Goal: Task Accomplishment & Management: Use online tool/utility

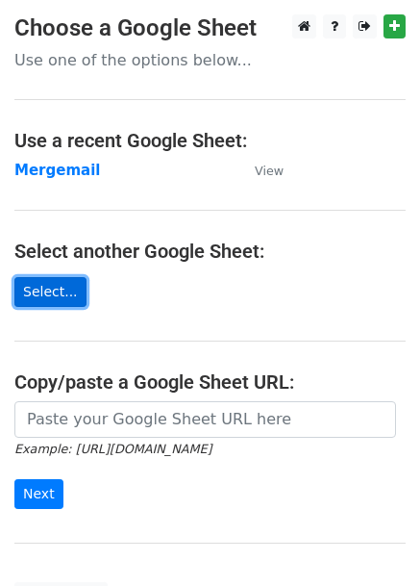
click at [40, 291] on link "Select..." at bounding box center [50, 292] width 72 height 30
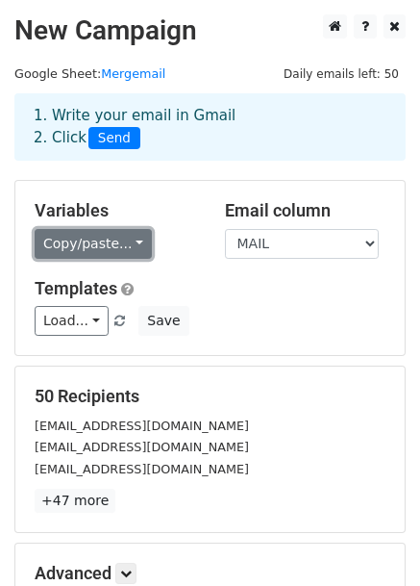
click at [94, 242] on link "Copy/paste..." at bounding box center [93, 244] width 117 height 30
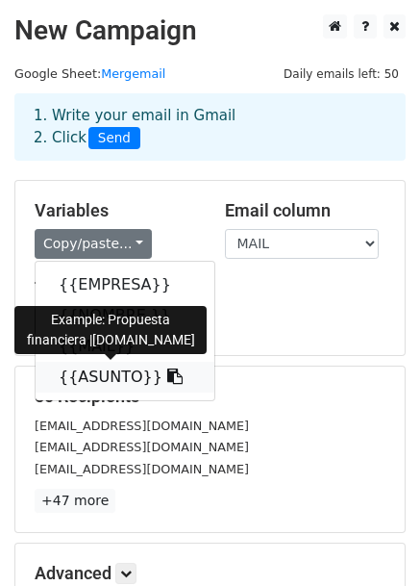
click at [92, 381] on link "{{ASUNTO}}" at bounding box center [125, 377] width 179 height 31
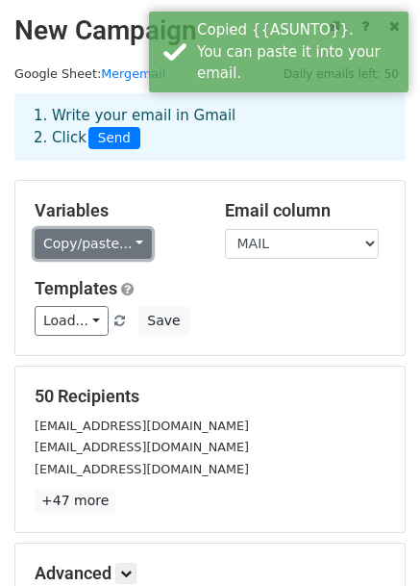
click at [85, 238] on link "Copy/paste..." at bounding box center [93, 244] width 117 height 30
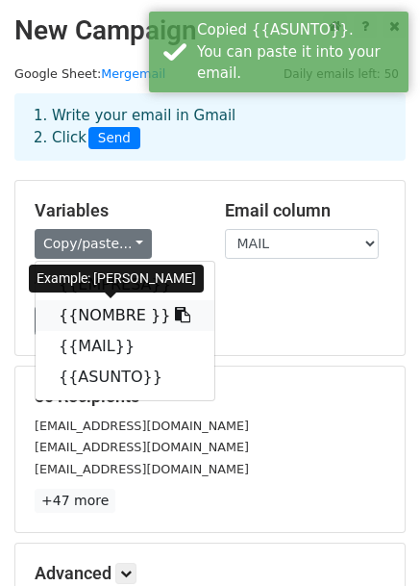
click at [95, 315] on link "{{NOMBRE }}" at bounding box center [125, 315] width 179 height 31
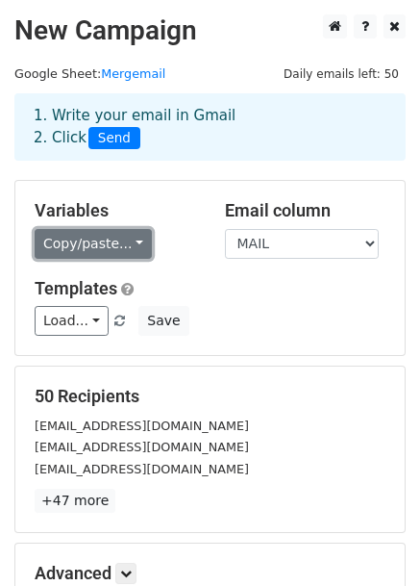
click at [118, 245] on link "Copy/paste..." at bounding box center [93, 244] width 117 height 30
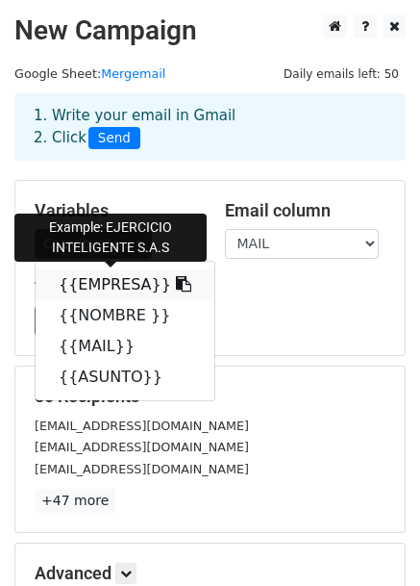
click at [94, 277] on link "{{EMPRESA}}" at bounding box center [125, 284] width 179 height 31
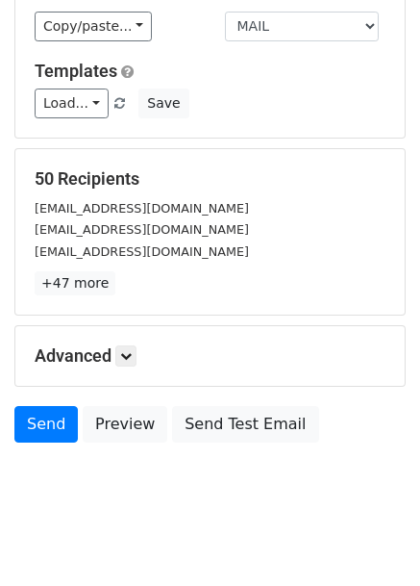
scroll to position [234, 0]
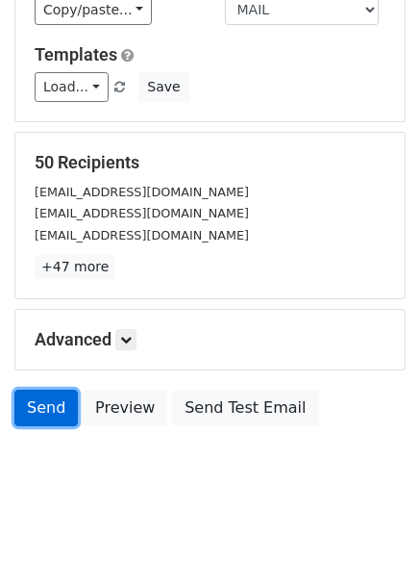
click at [49, 408] on link "Send" at bounding box center [45, 408] width 63 height 37
